Goal: Information Seeking & Learning: Learn about a topic

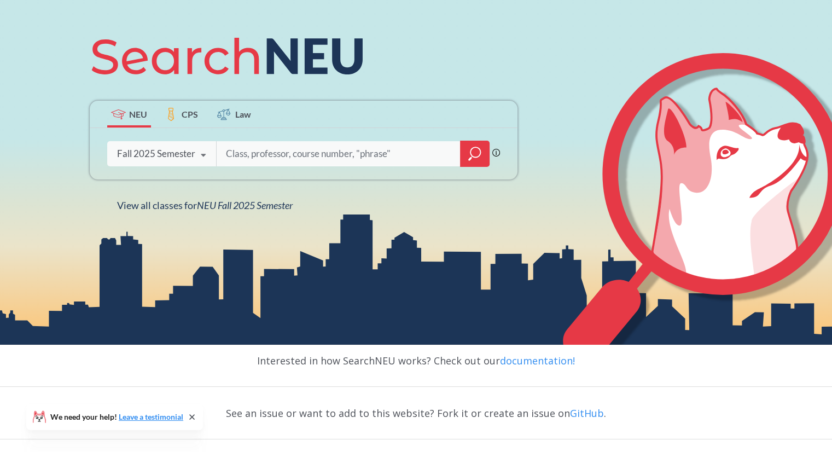
scroll to position [150, 0]
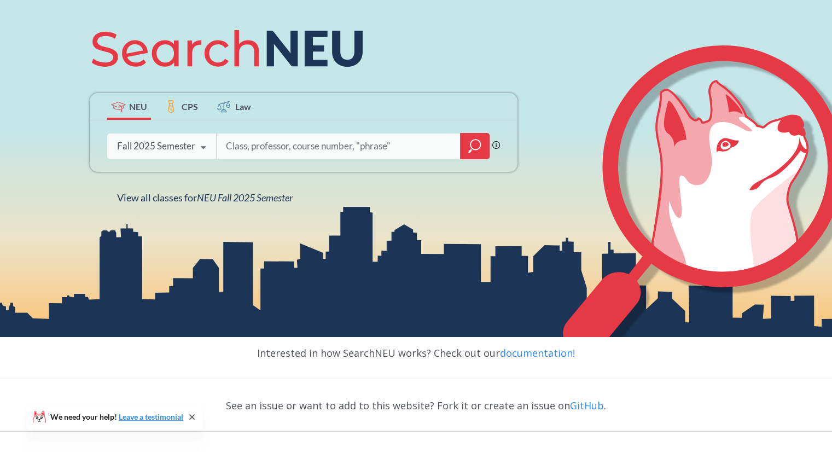
click at [264, 146] on input "search" at bounding box center [339, 146] width 228 height 23
drag, startPoint x: 264, startPoint y: 146, endPoint x: 328, endPoint y: 148, distance: 63.5
click at [328, 148] on input "search" at bounding box center [339, 146] width 228 height 23
type input "CS 3100"
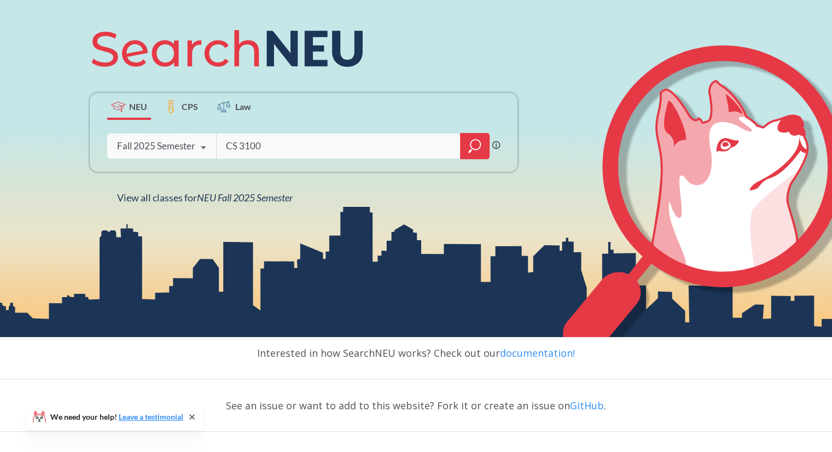
click at [479, 152] on icon "magnifying glass" at bounding box center [474, 145] width 13 height 15
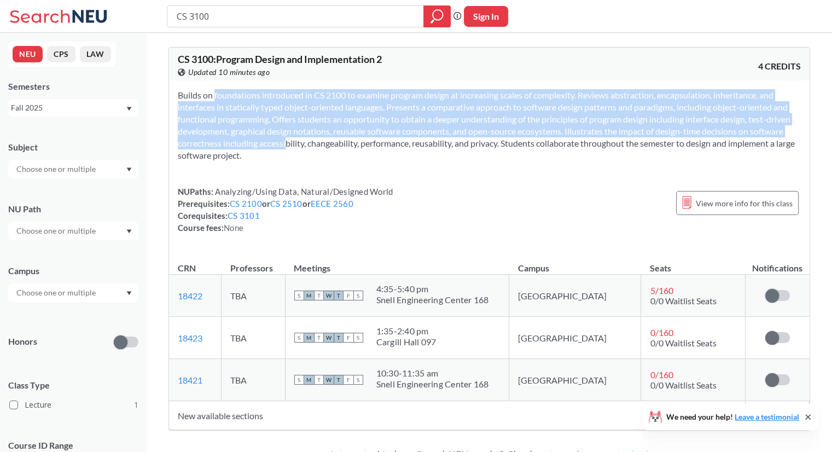
drag, startPoint x: 197, startPoint y: 95, endPoint x: 274, endPoint y: 149, distance: 94.2
click at [274, 149] on section "Builds on foundations introduced in CS 2100 to examine program design at increa…" at bounding box center [489, 125] width 623 height 72
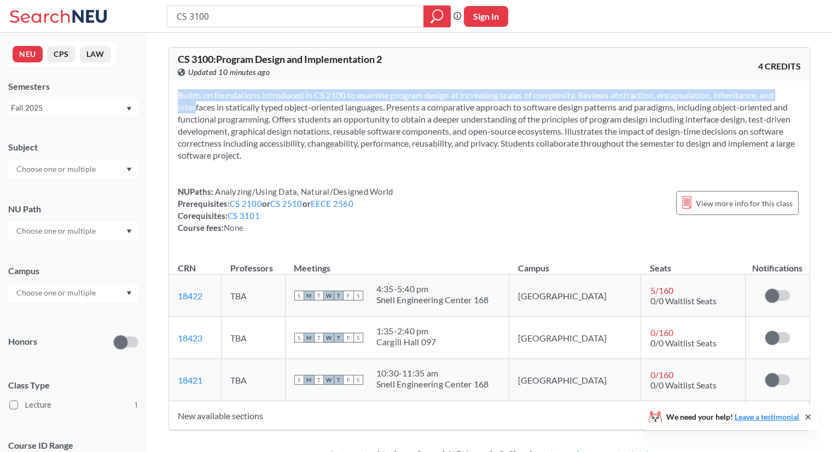
drag, startPoint x: 274, startPoint y: 149, endPoint x: 201, endPoint y: 105, distance: 85.0
click at [201, 105] on section "Builds on foundations introduced in CS 2100 to examine program design at increa…" at bounding box center [489, 125] width 623 height 72
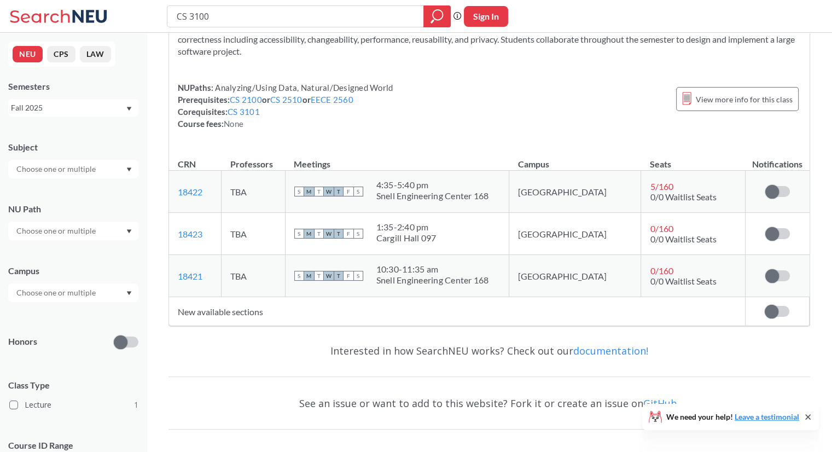
scroll to position [105, 0]
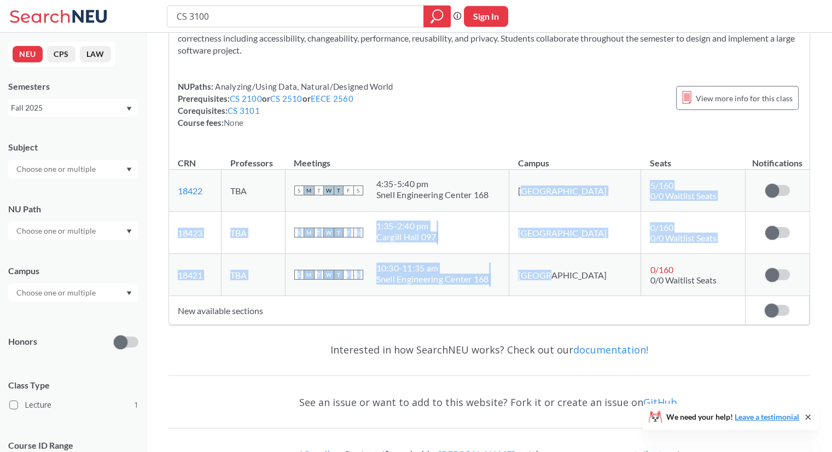
drag, startPoint x: 557, startPoint y: 187, endPoint x: 587, endPoint y: 299, distance: 116.2
click at [587, 299] on table "CRN Professors Meetings Campus Seats Notifications 18422 View this section on B…" at bounding box center [489, 235] width 641 height 178
click at [587, 299] on td "New available sections" at bounding box center [457, 310] width 576 height 29
drag, startPoint x: 587, startPoint y: 299, endPoint x: 544, endPoint y: 189, distance: 118.0
click at [544, 189] on table "CRN Professors Meetings Campus Seats Notifications 18422 View this section on B…" at bounding box center [489, 235] width 641 height 178
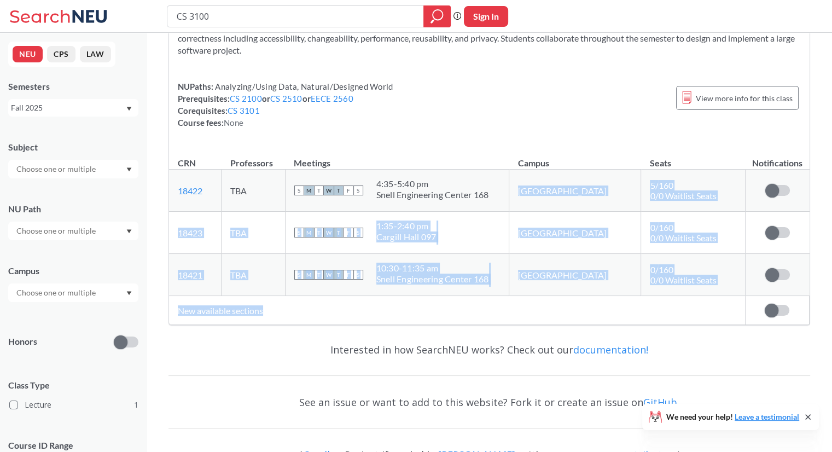
click at [544, 189] on td "[GEOGRAPHIC_DATA]" at bounding box center [575, 191] width 132 height 42
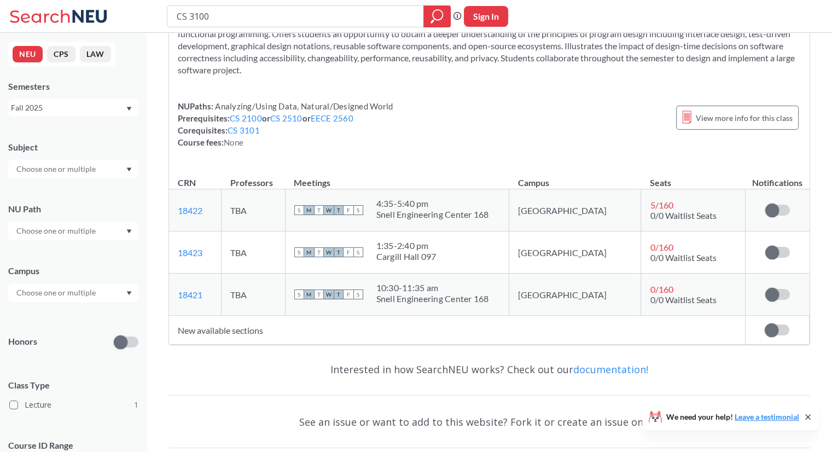
scroll to position [78, 0]
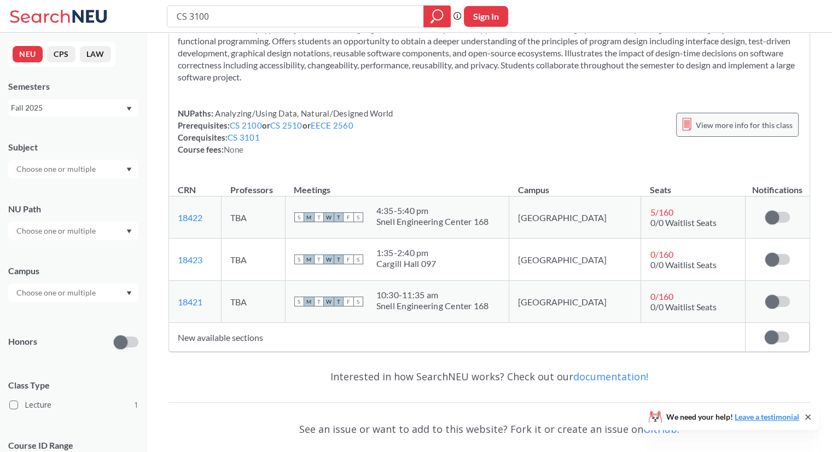
click at [713, 126] on span "View more info for this class" at bounding box center [744, 125] width 97 height 14
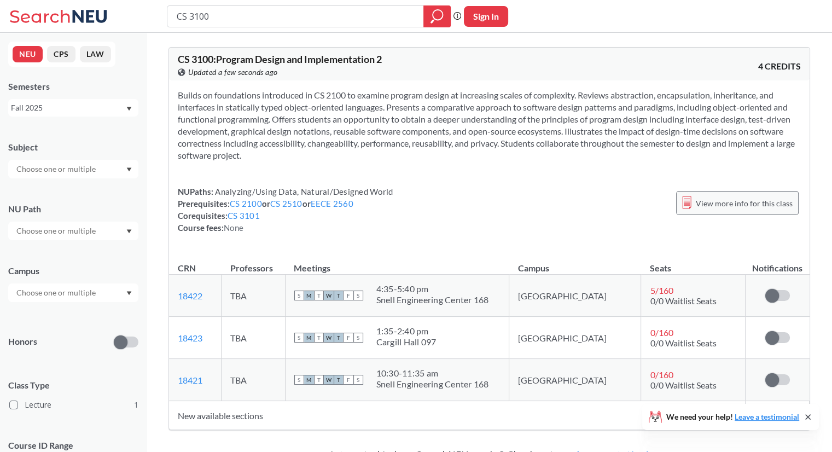
click at [709, 191] on div "View more info for this class" at bounding box center [737, 203] width 123 height 24
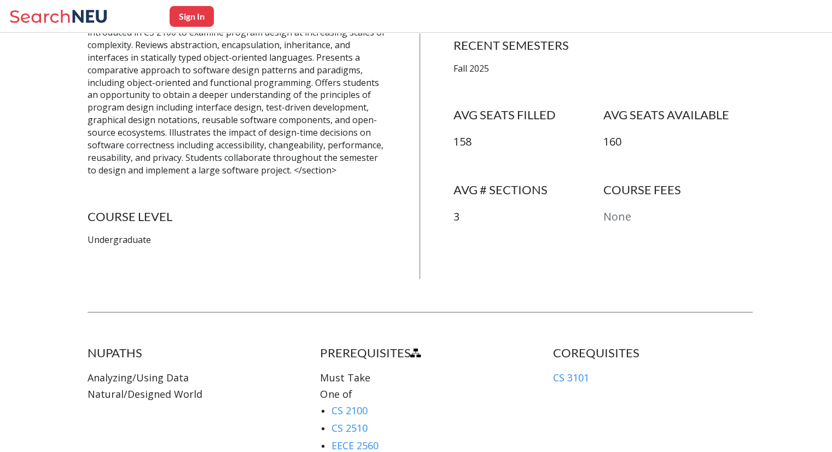
scroll to position [312, 0]
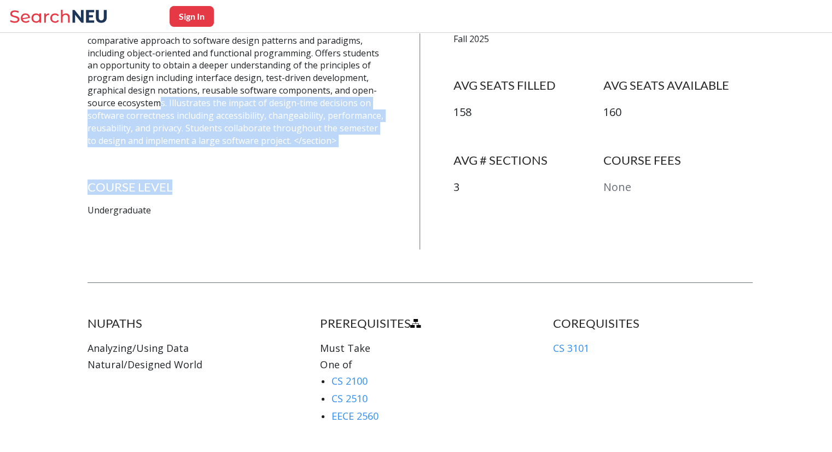
drag, startPoint x: 200, startPoint y: 148, endPoint x: 158, endPoint y: 99, distance: 64.5
click at [158, 99] on div "COURSE DESCRIPTION <section aria-labelledby="courseDescription"> Builds on foun…" at bounding box center [238, 104] width 300 height 289
click at [158, 99] on p "<section aria-labelledby="courseDescription"> Builds on foundations introduced …" at bounding box center [238, 65] width 300 height 163
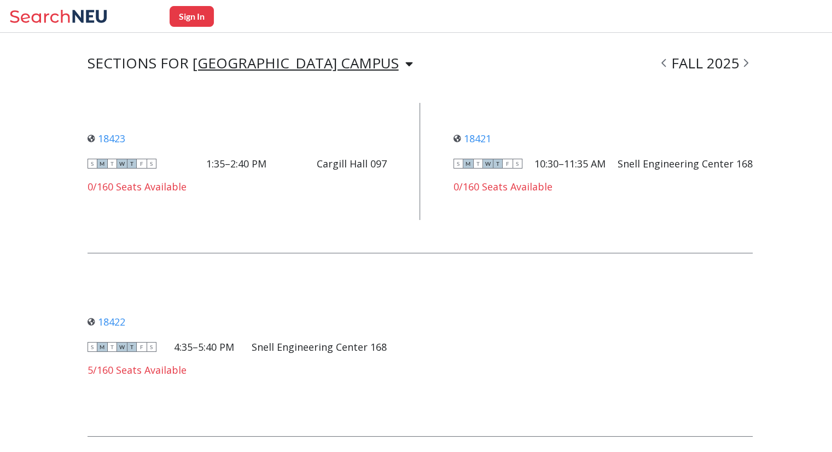
scroll to position [834, 0]
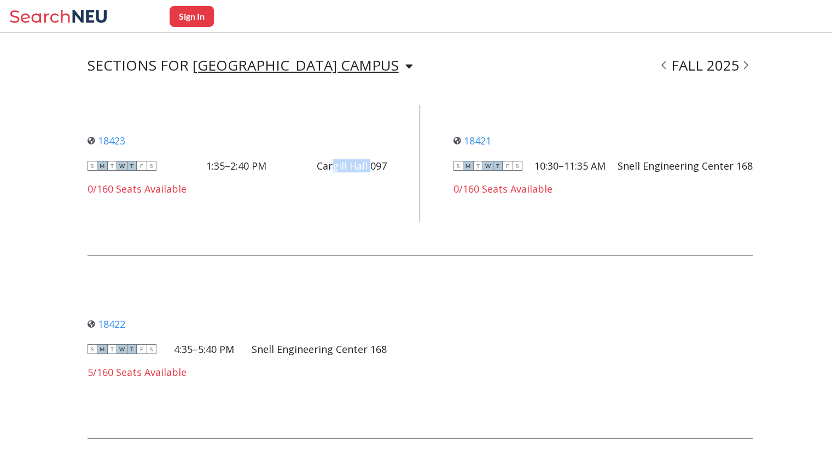
drag, startPoint x: 335, startPoint y: 165, endPoint x: 375, endPoint y: 163, distance: 40.0
click at [375, 163] on div "Cargill Hall 097" at bounding box center [352, 166] width 70 height 12
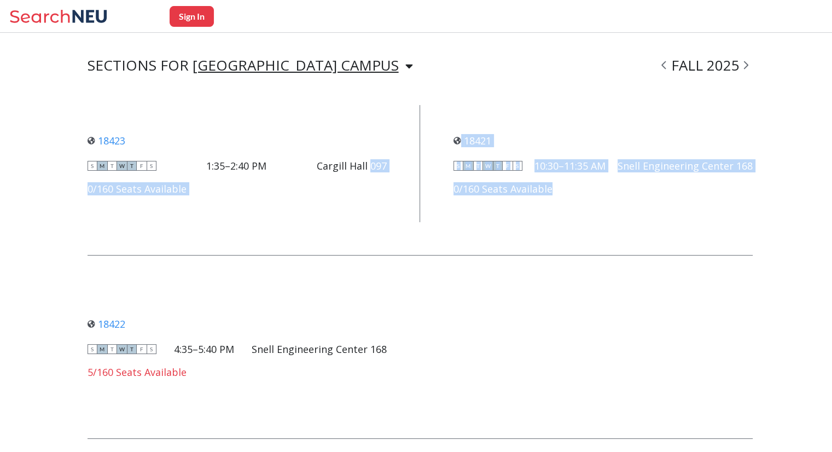
drag, startPoint x: 375, startPoint y: 163, endPoint x: 341, endPoint y: 245, distance: 88.3
click at [341, 245] on div "18423 View this section on Banner. S M T W T F S 1:35–2:40 PM [PERSON_NAME][GEO…" at bounding box center [421, 255] width 666 height 300
